Goal: Find specific page/section: Find specific page/section

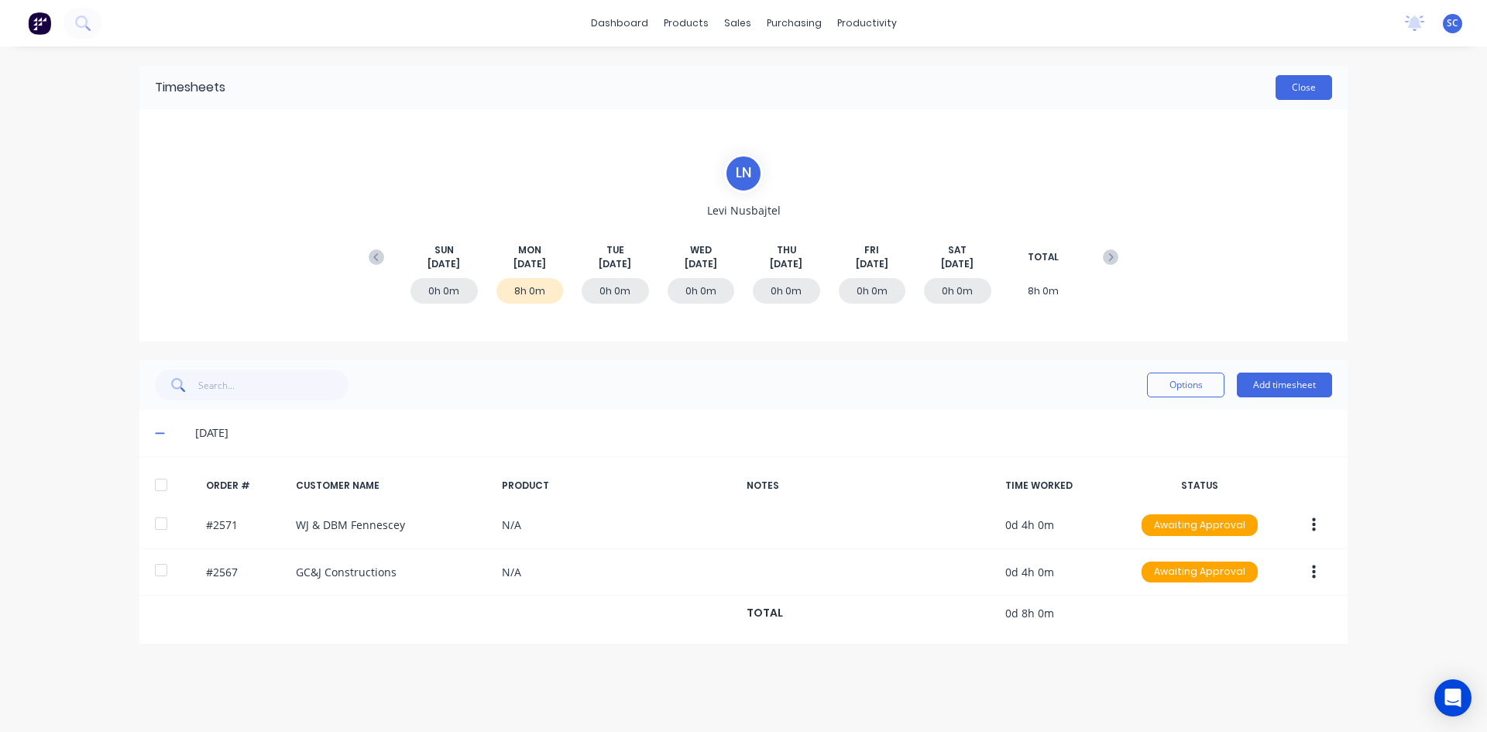
click at [1298, 91] on button "Close" at bounding box center [1304, 87] width 57 height 25
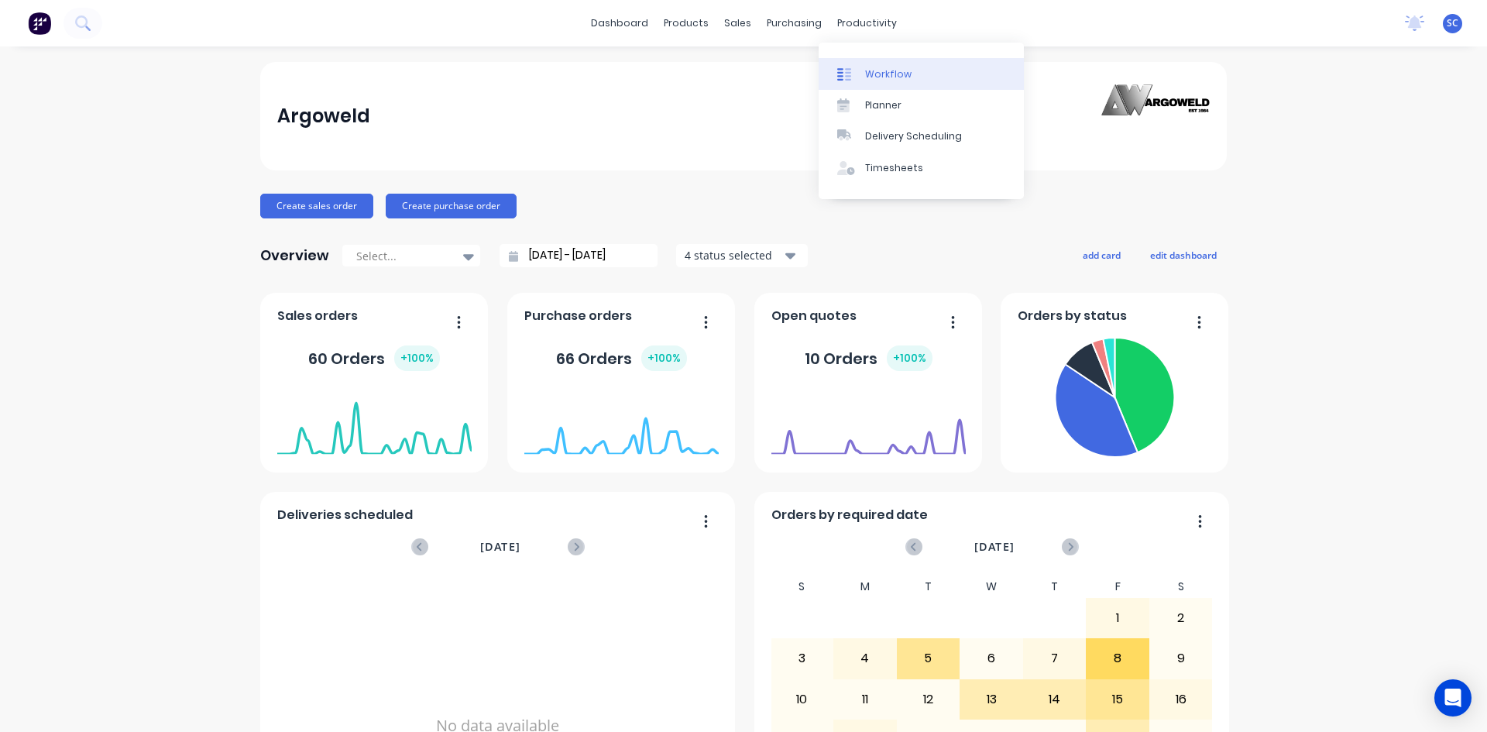
click at [877, 74] on div "Workflow" at bounding box center [888, 74] width 46 height 14
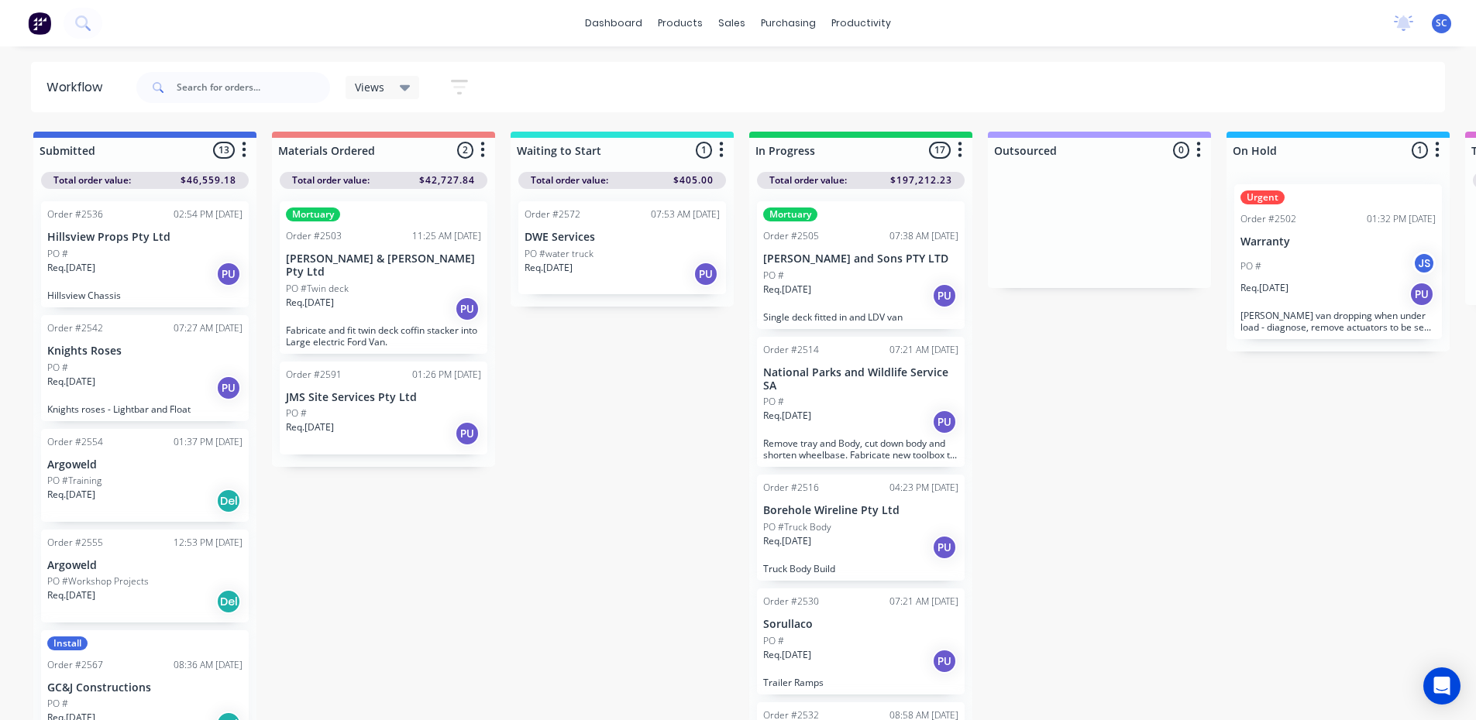
click at [846, 396] on div "PO #" at bounding box center [860, 402] width 195 height 14
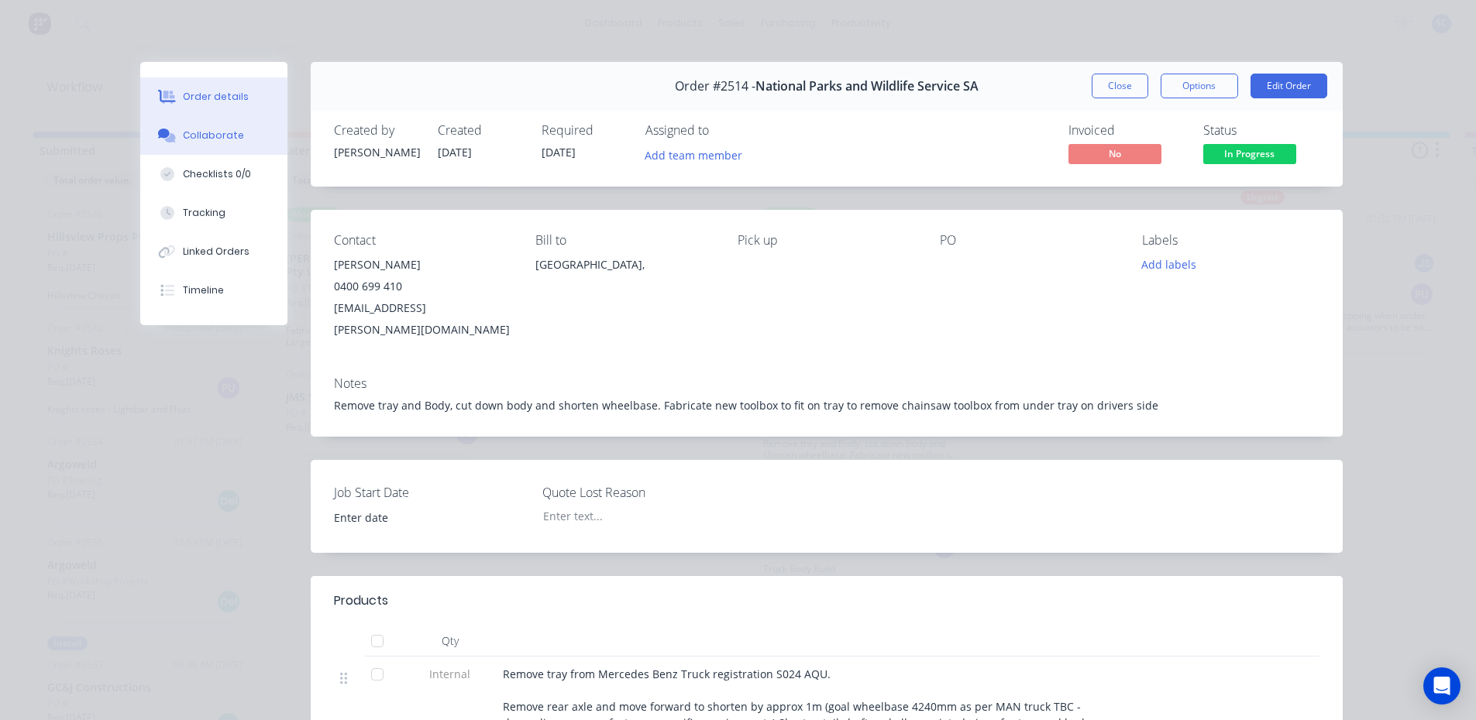
click at [235, 130] on button "Collaborate" at bounding box center [213, 135] width 147 height 39
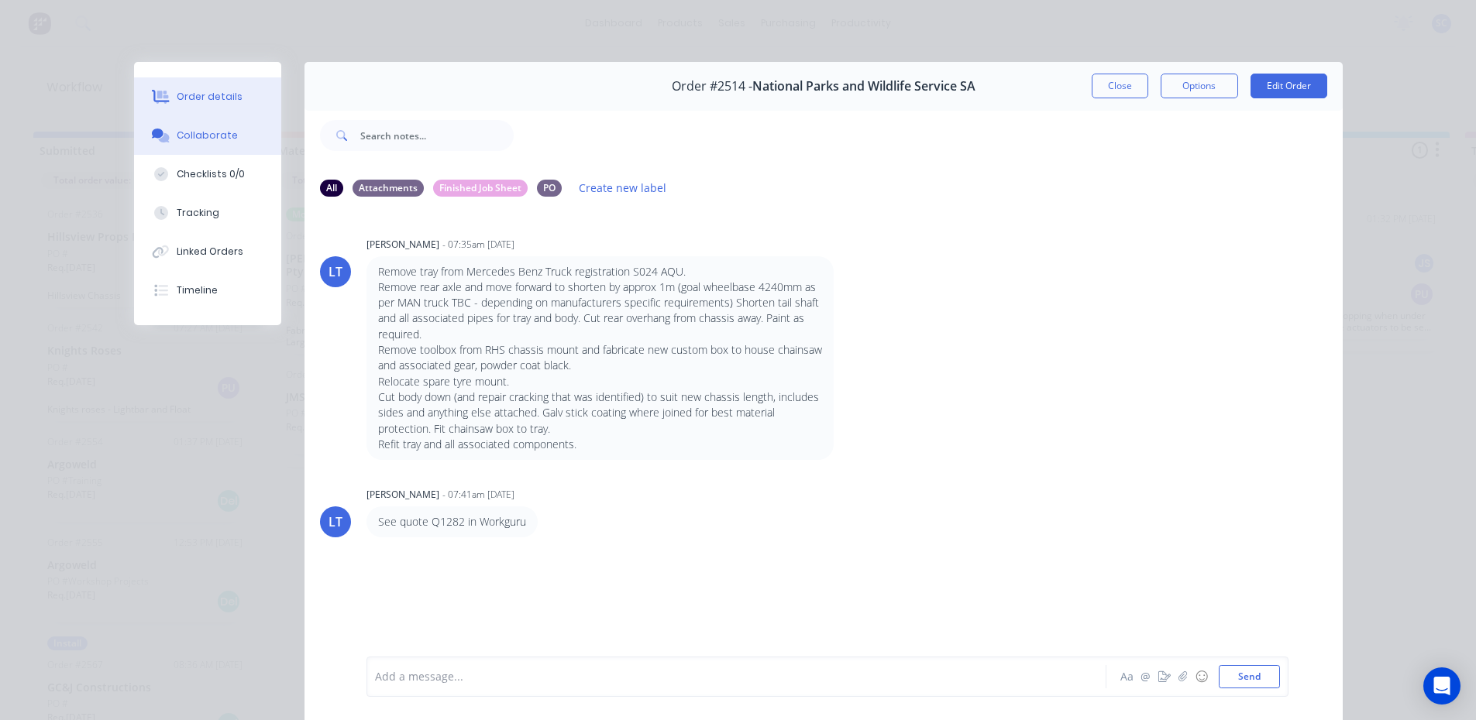
click at [252, 98] on button "Order details" at bounding box center [207, 96] width 147 height 39
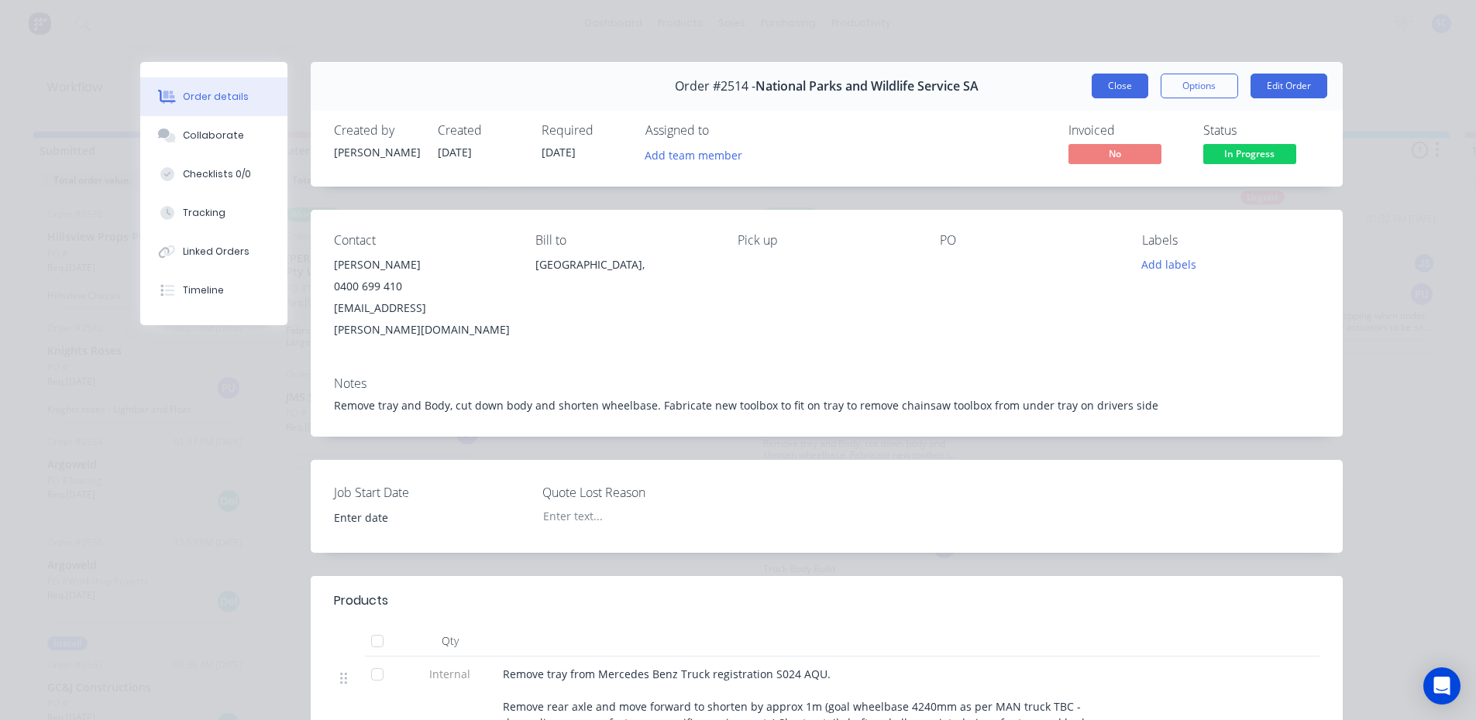
click at [1129, 83] on button "Close" at bounding box center [1120, 86] width 57 height 25
